Goal: Communication & Community: Answer question/provide support

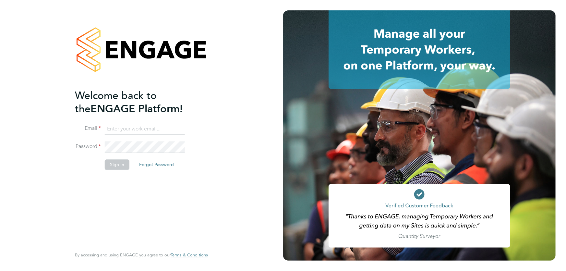
type input "akereisaite@fr-group.co.uk"
click at [117, 161] on button "Sign In" at bounding box center [117, 164] width 25 height 10
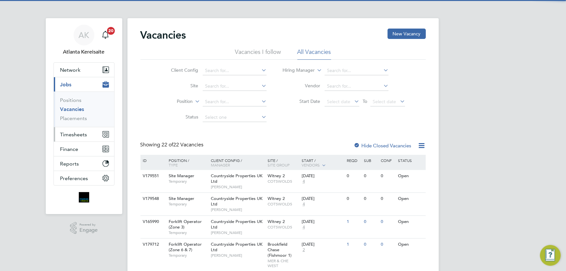
click at [84, 136] on span "Timesheets" at bounding box center [73, 134] width 27 height 6
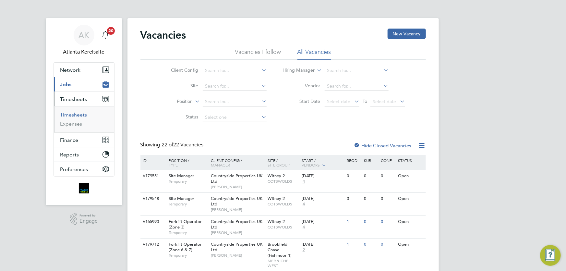
click at [71, 112] on link "Timesheets" at bounding box center [73, 114] width 27 height 6
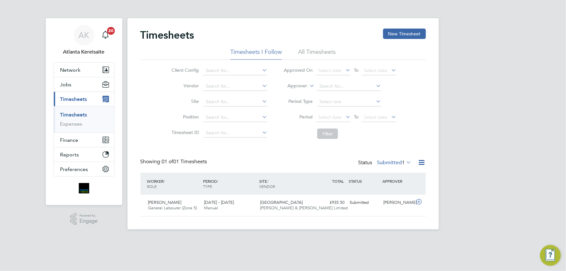
scroll to position [16, 56]
click at [334, 209] on div "[PERSON_NAME] General Labourer (Zone 5) [DATE] - [DATE] [DATE] - [DATE] Manual …" at bounding box center [282, 204] width 285 height 21
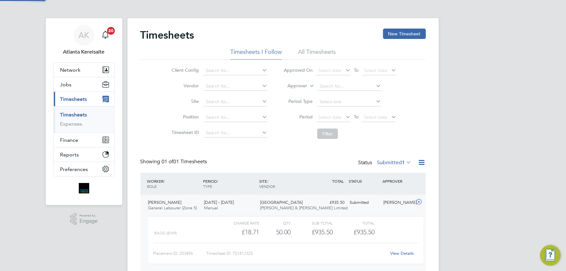
scroll to position [11, 63]
click at [405, 252] on link "View Details" at bounding box center [402, 253] width 24 height 6
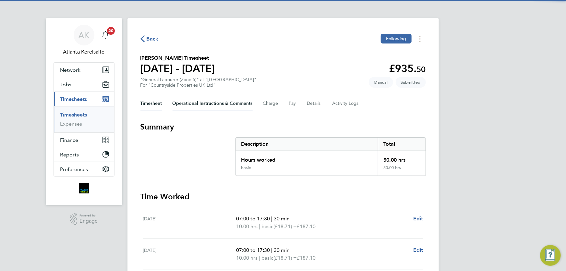
click at [210, 103] on Comments-tab "Operational Instructions & Comments" at bounding box center [212, 104] width 80 height 16
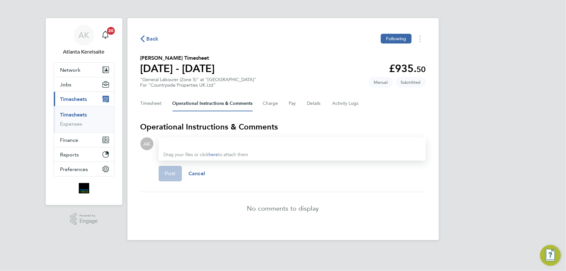
click at [174, 144] on div at bounding box center [292, 144] width 257 height 8
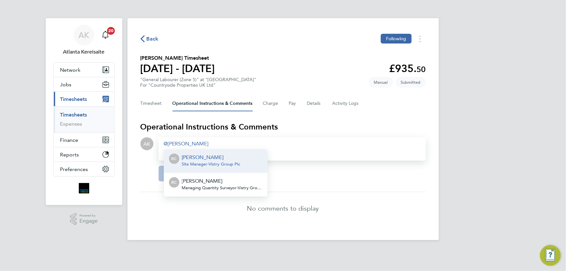
click at [207, 158] on p "[PERSON_NAME]" at bounding box center [211, 157] width 58 height 8
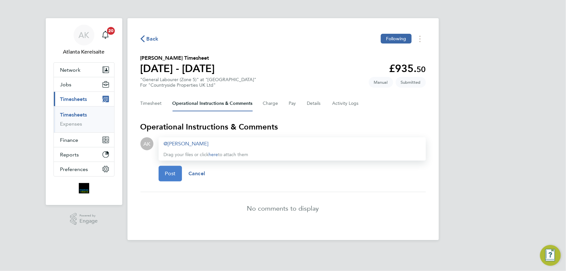
click at [172, 175] on span "Post" at bounding box center [170, 173] width 11 height 6
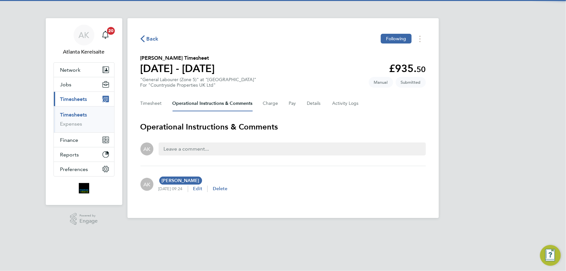
click at [151, 38] on span "Back" at bounding box center [153, 39] width 12 height 8
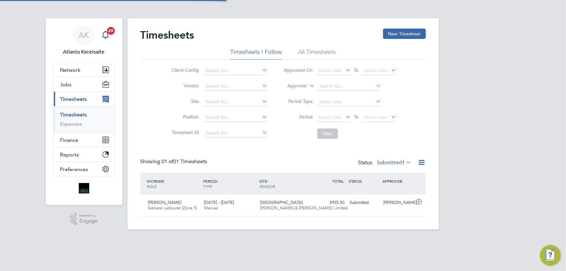
scroll to position [16, 56]
drag, startPoint x: 497, startPoint y: 139, endPoint x: 467, endPoint y: 140, distance: 29.5
click at [497, 139] on div "AK Atlanta Kereisaite Notifications 20 Applications: Network Team Members Busin…" at bounding box center [283, 120] width 566 height 240
click at [408, 140] on div "Client Config Vendor Site Position Timesheet ID Approved On Select date To Sele…" at bounding box center [282, 101] width 285 height 82
